Goal: Task Accomplishment & Management: Manage account settings

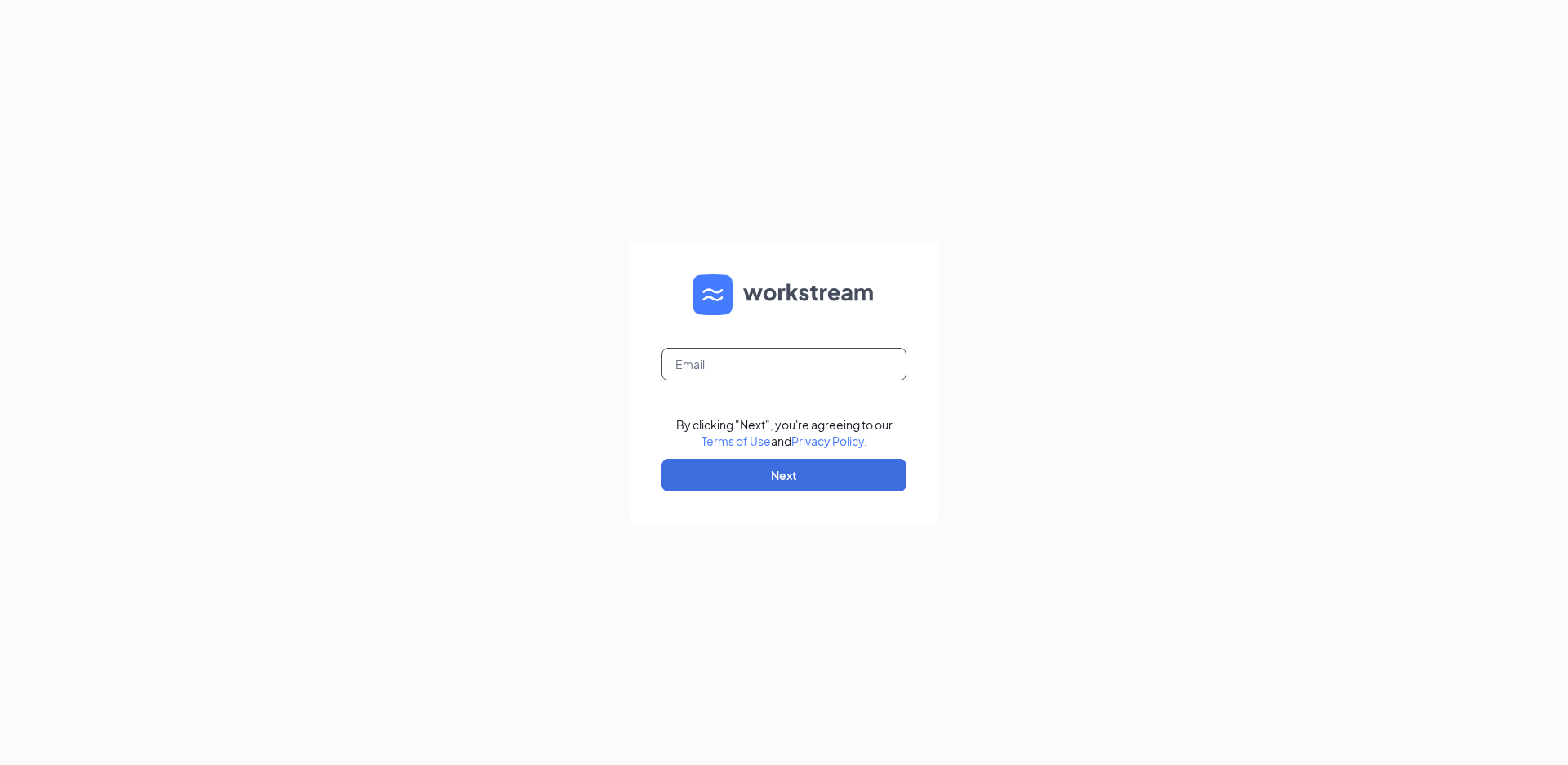
drag, startPoint x: 0, startPoint y: 0, endPoint x: 710, endPoint y: 367, distance: 799.2
click at [710, 367] on input "text" at bounding box center [783, 364] width 245 height 33
type input "basec203@gmail.com"
click at [765, 486] on button "Next" at bounding box center [783, 476] width 245 height 33
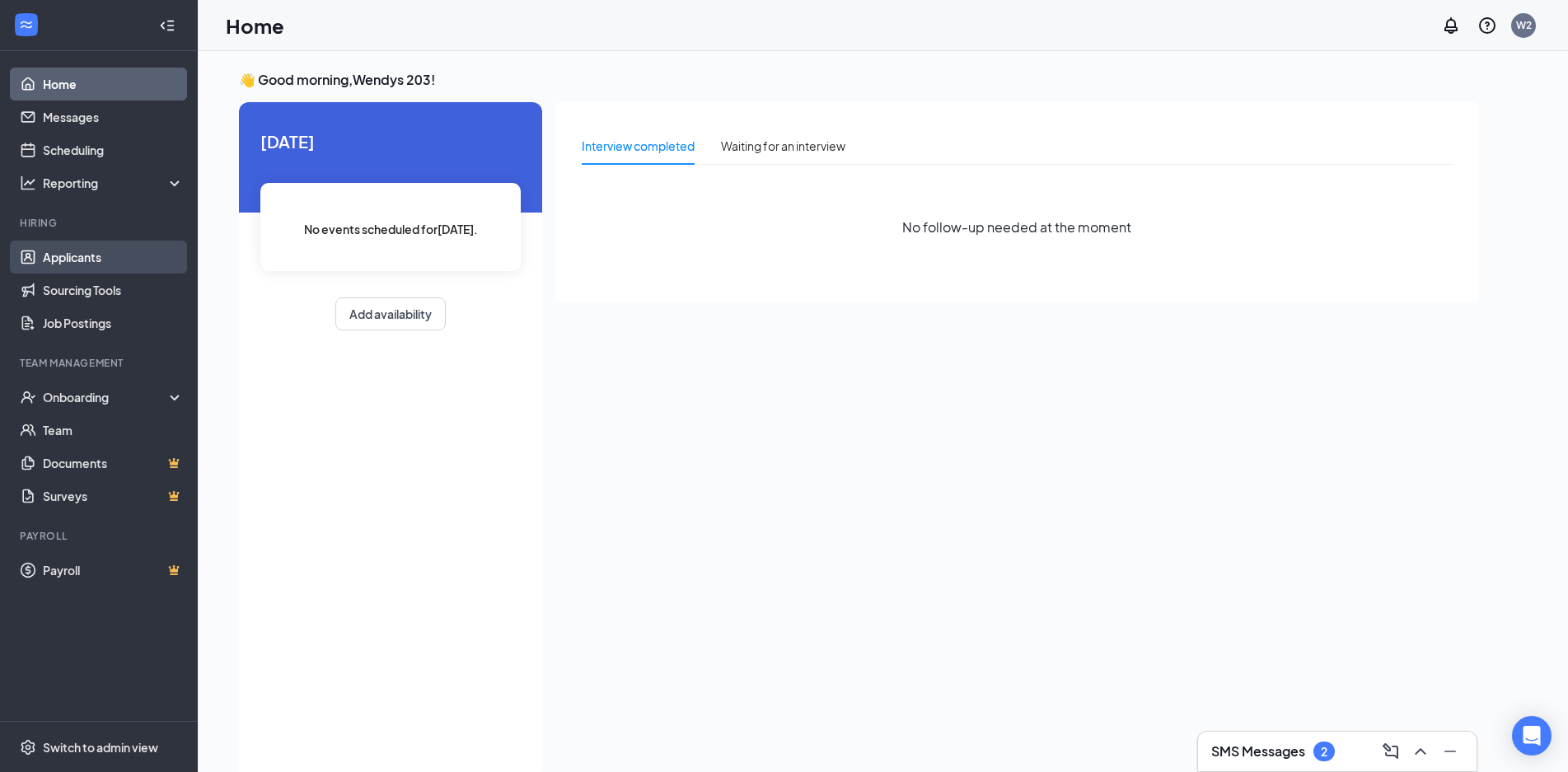
click at [82, 254] on link "Applicants" at bounding box center [112, 257] width 141 height 33
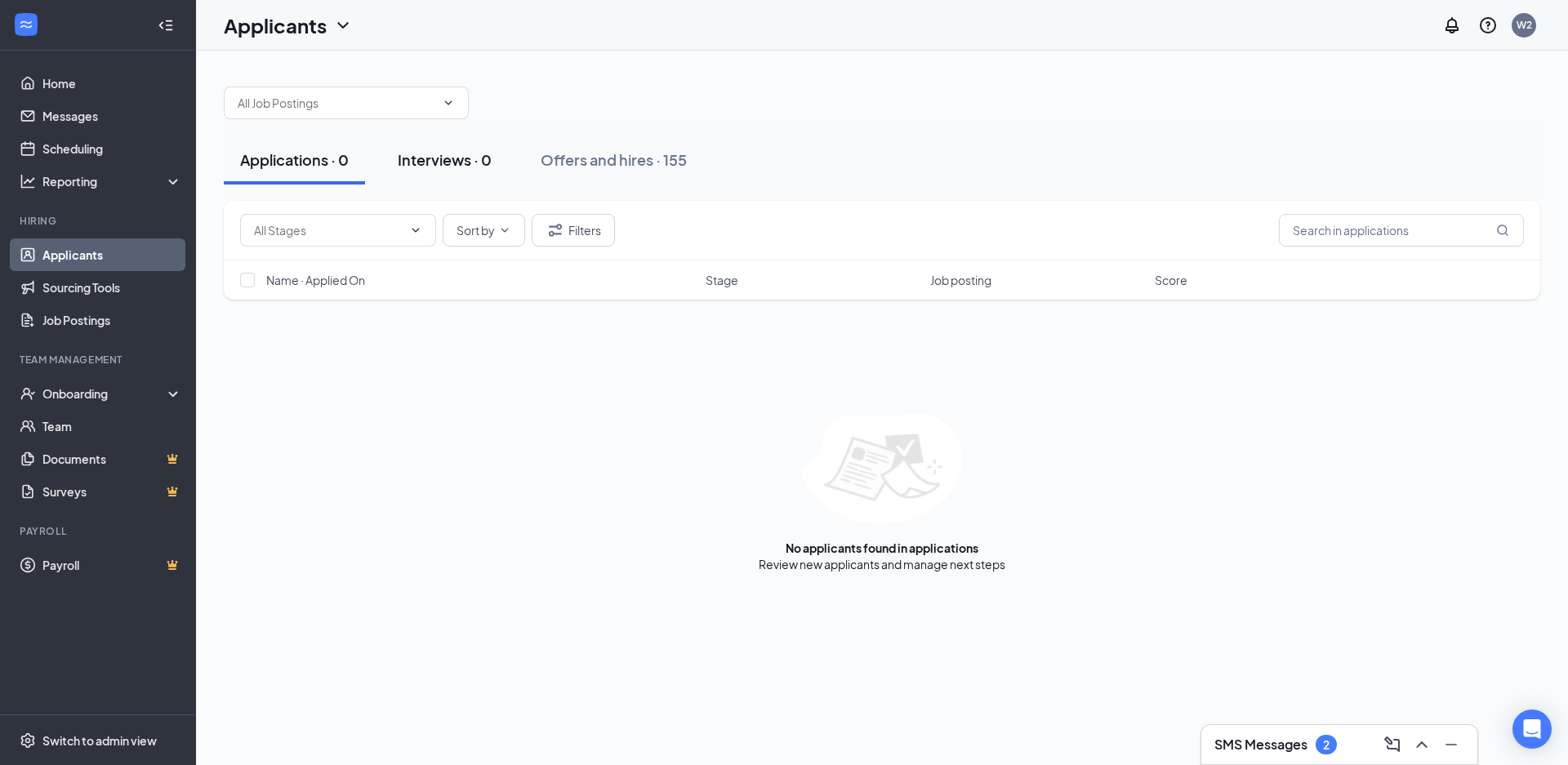
click at [481, 161] on div "Interviews · 0" at bounding box center [445, 160] width 94 height 20
